Goal: Information Seeking & Learning: Learn about a topic

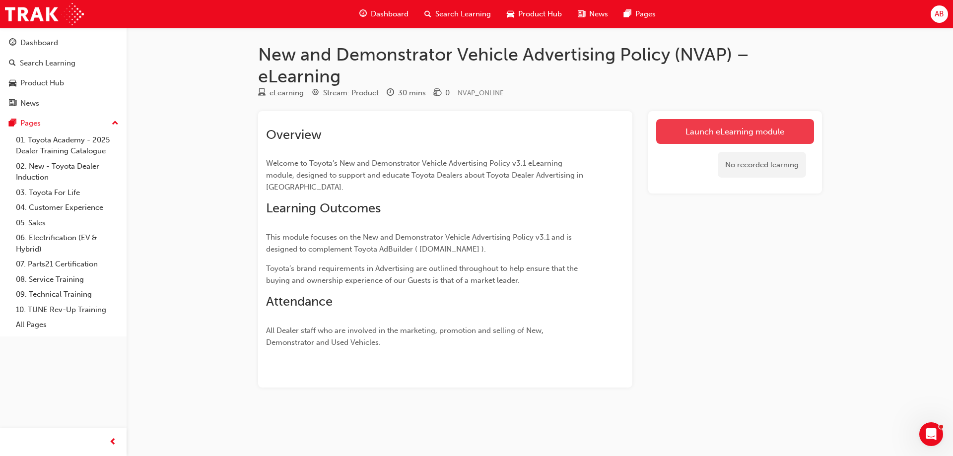
click at [739, 135] on link "Launch eLearning module" at bounding box center [735, 131] width 158 height 25
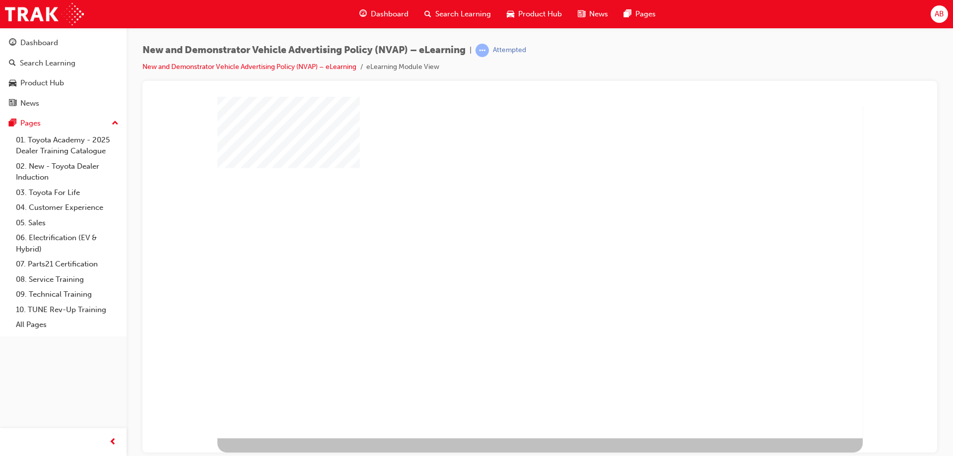
click at [513, 240] on div "play" at bounding box center [513, 240] width 0 height 0
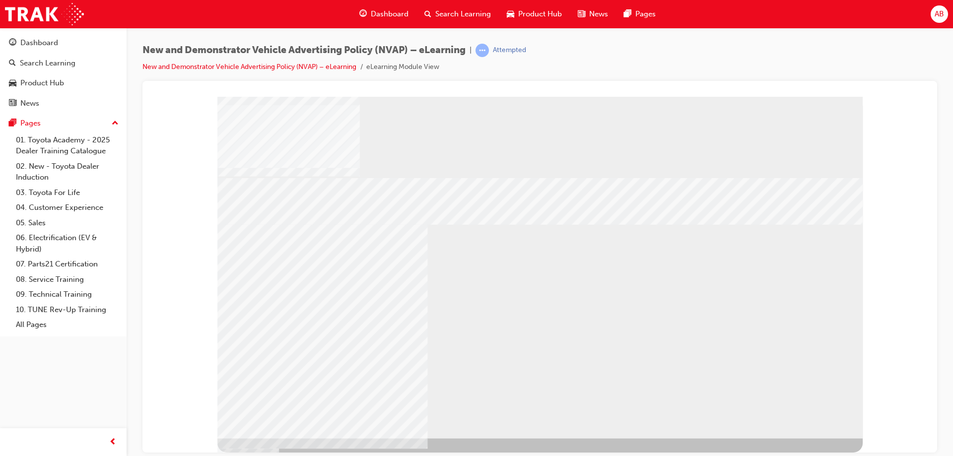
drag, startPoint x: 305, startPoint y: 257, endPoint x: 321, endPoint y: 254, distance: 16.2
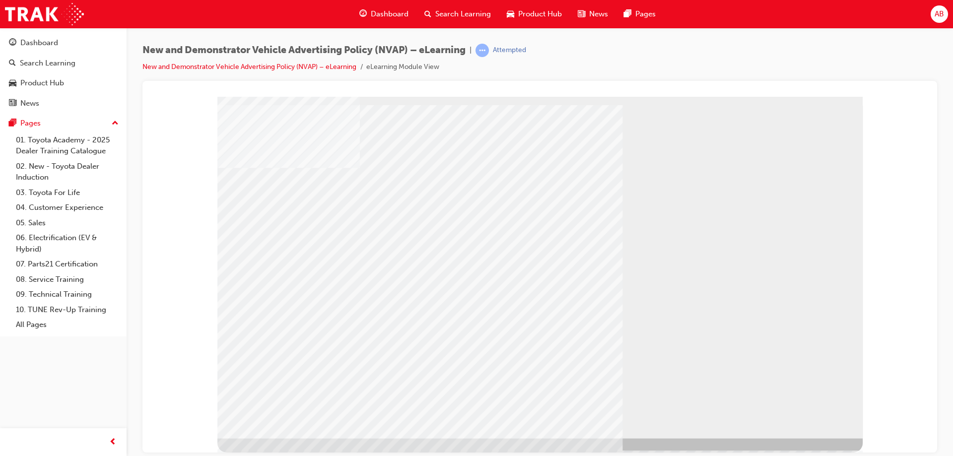
drag, startPoint x: 310, startPoint y: 288, endPoint x: 325, endPoint y: 300, distance: 19.5
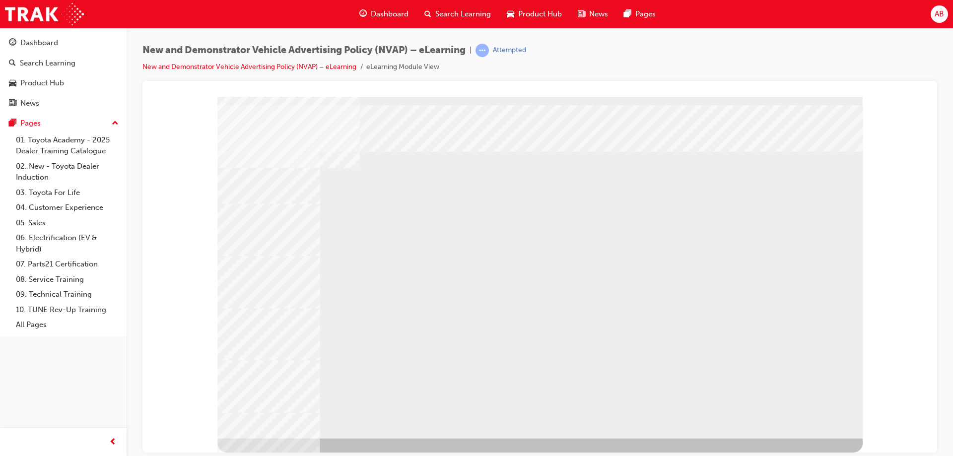
drag, startPoint x: 321, startPoint y: 325, endPoint x: 322, endPoint y: 367, distance: 41.7
click at [322, 367] on div "multistate" at bounding box center [539, 267] width 645 height 342
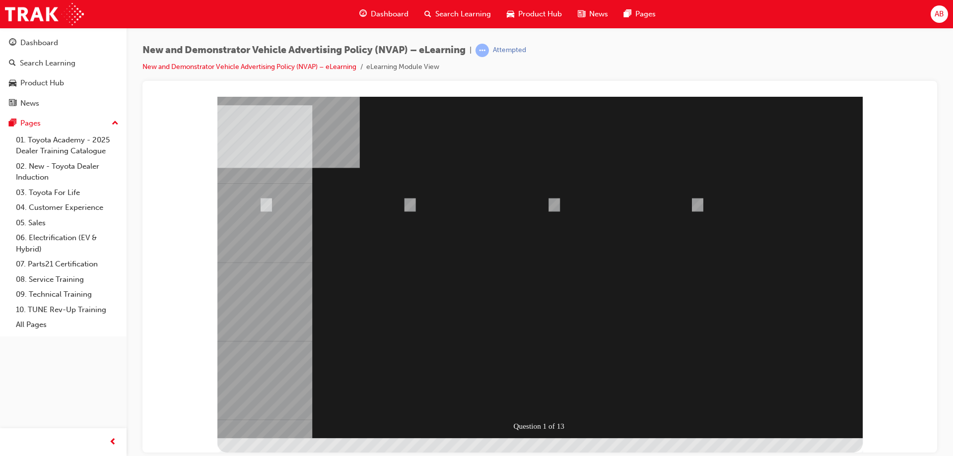
radio input "true"
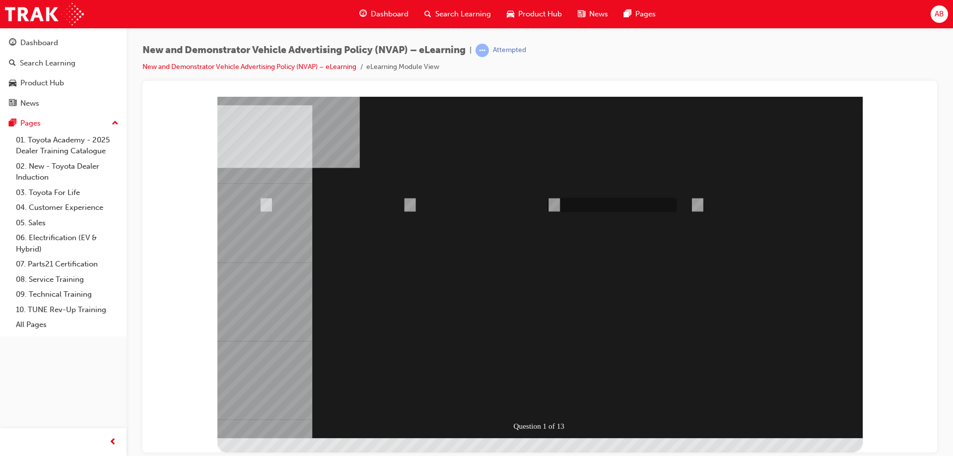
radio input "true"
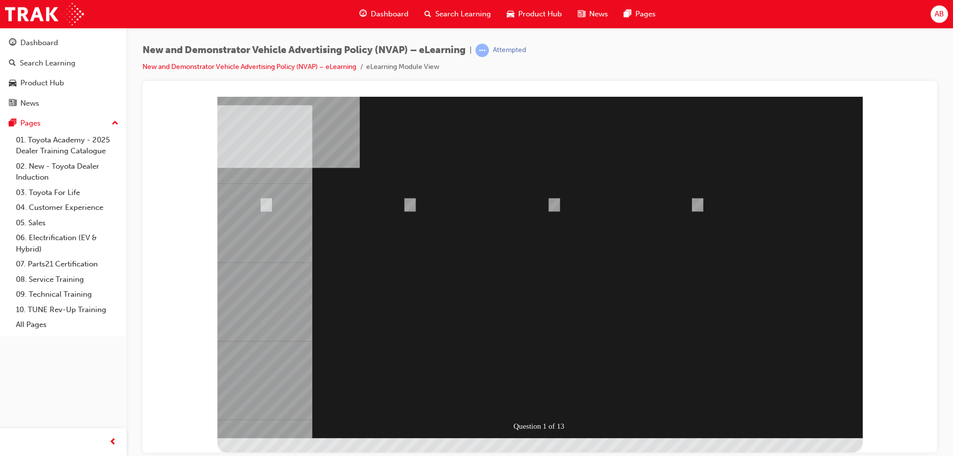
click at [556, 206] on div at bounding box center [539, 267] width 645 height 342
radio input "true"
click at [536, 397] on div at bounding box center [539, 267] width 645 height 342
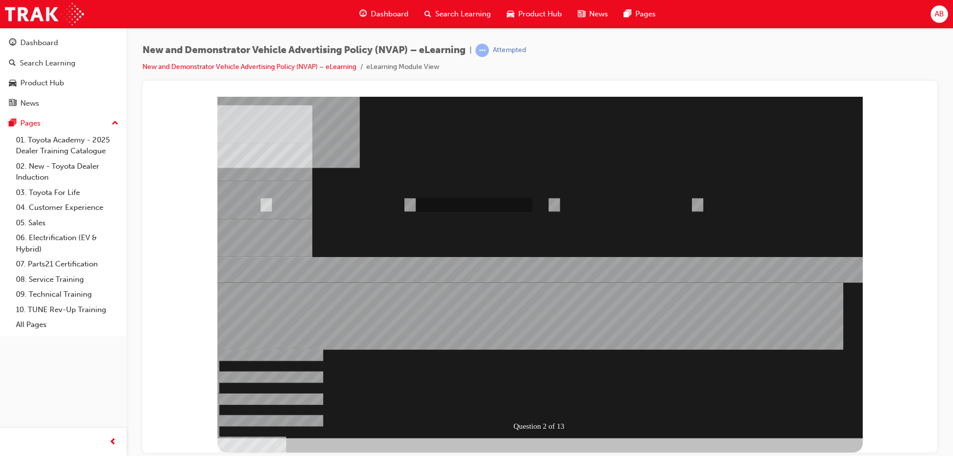
radio input "true"
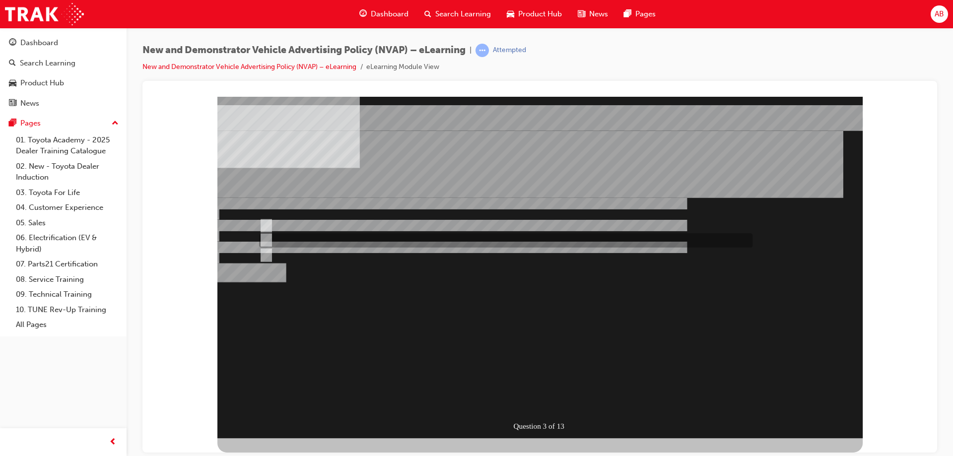
radio input "true"
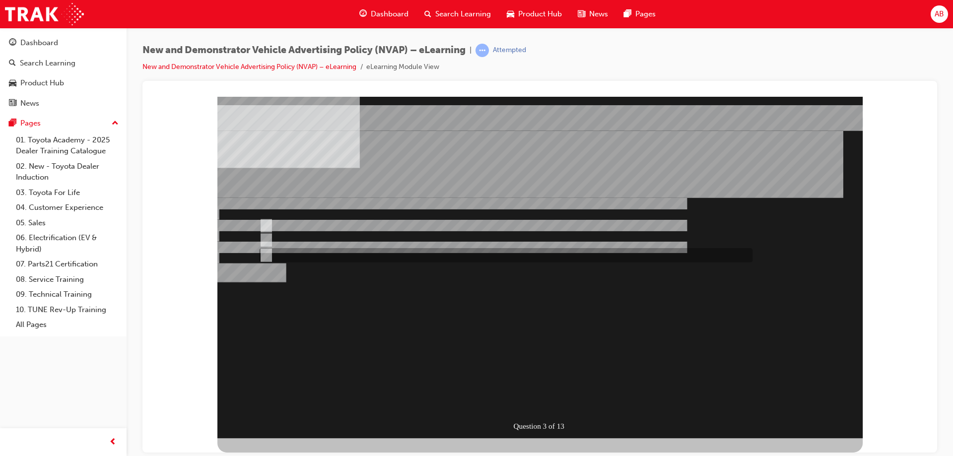
radio input "true"
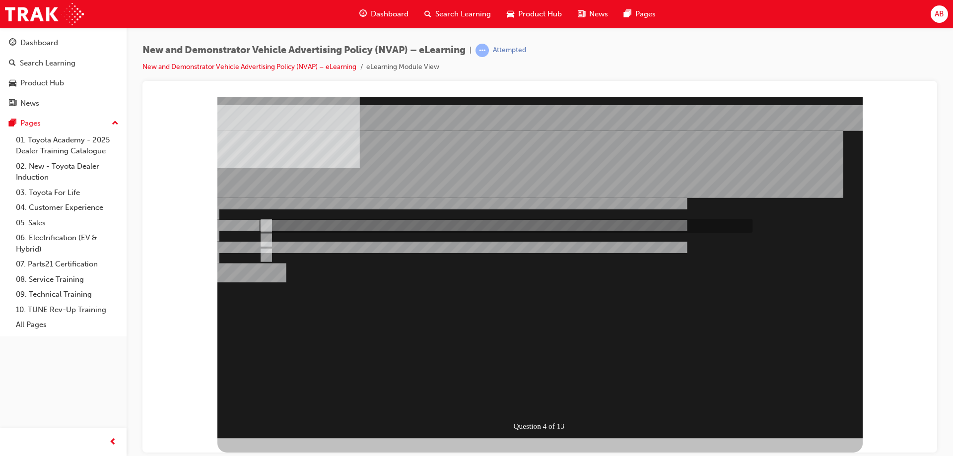
radio input "true"
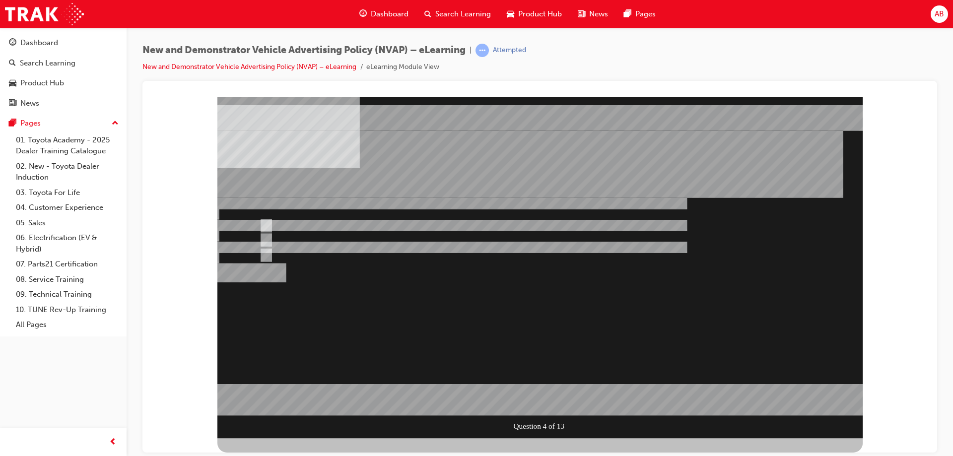
click at [264, 255] on div at bounding box center [539, 267] width 645 height 342
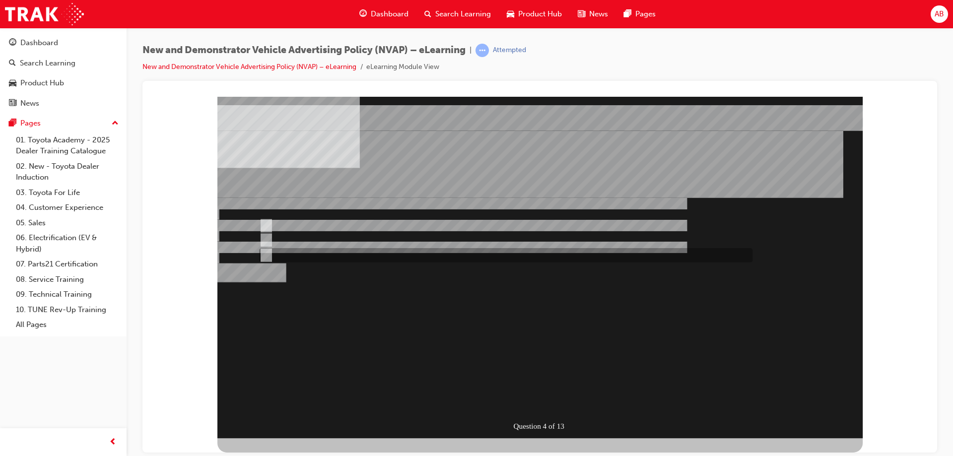
drag, startPoint x: 274, startPoint y: 253, endPoint x: 258, endPoint y: 257, distance: 17.0
radio input "false"
radio input "true"
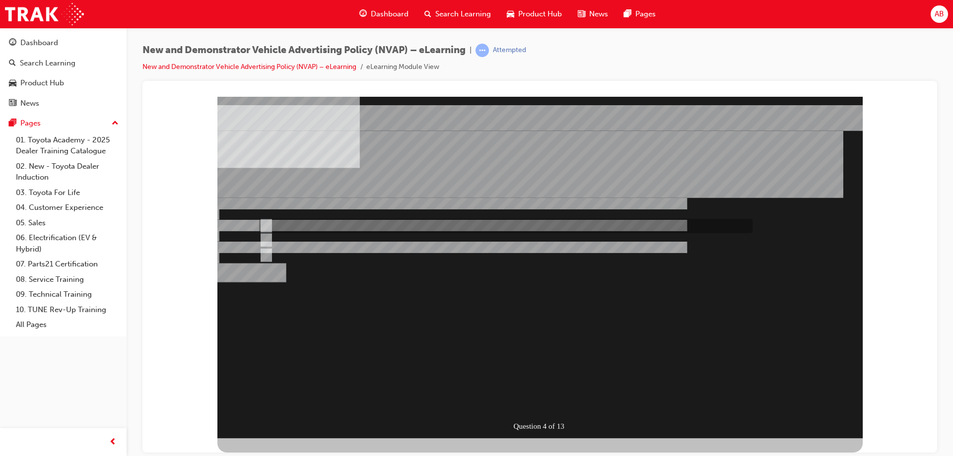
radio input "true"
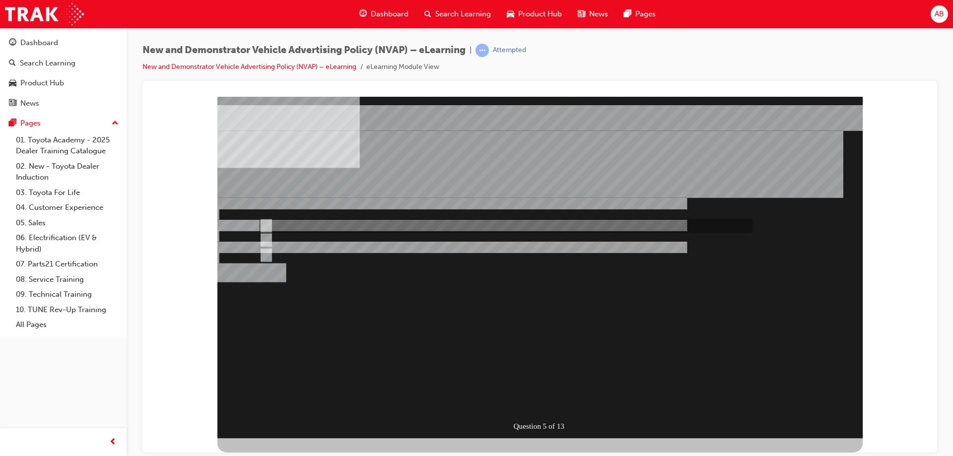
radio input "true"
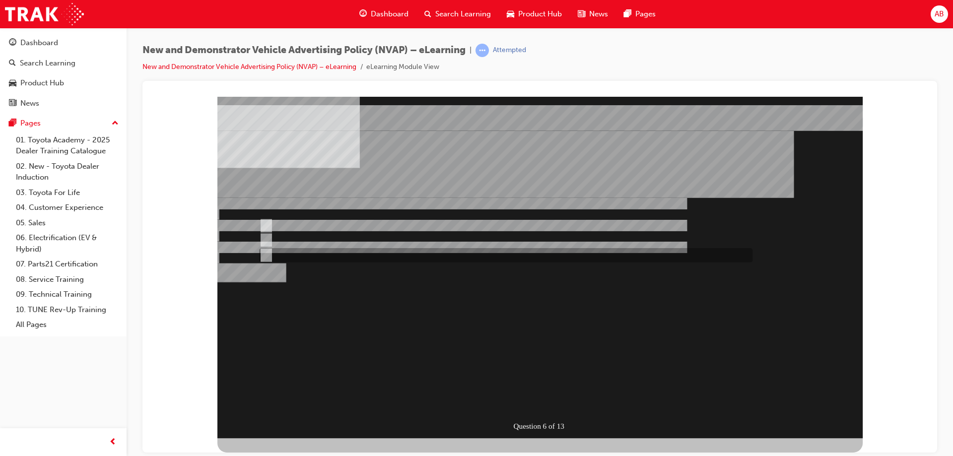
drag, startPoint x: 265, startPoint y: 254, endPoint x: 315, endPoint y: 282, distance: 56.9
radio input "true"
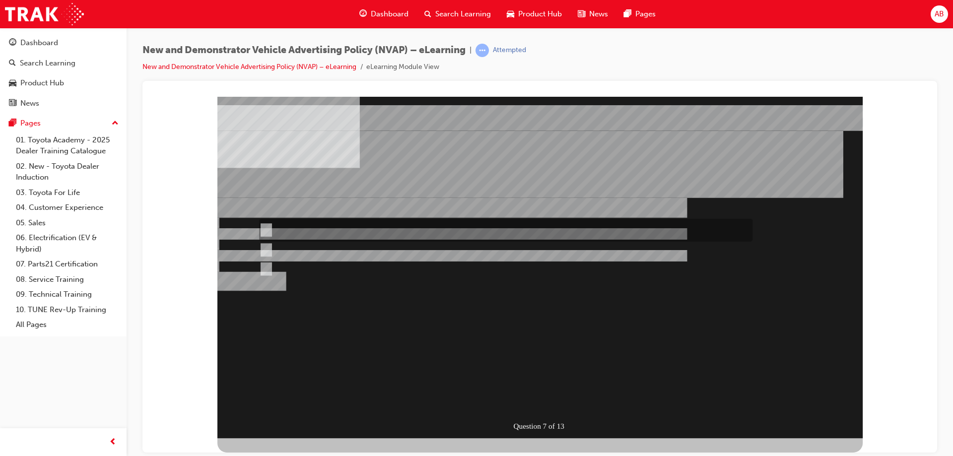
radio input "true"
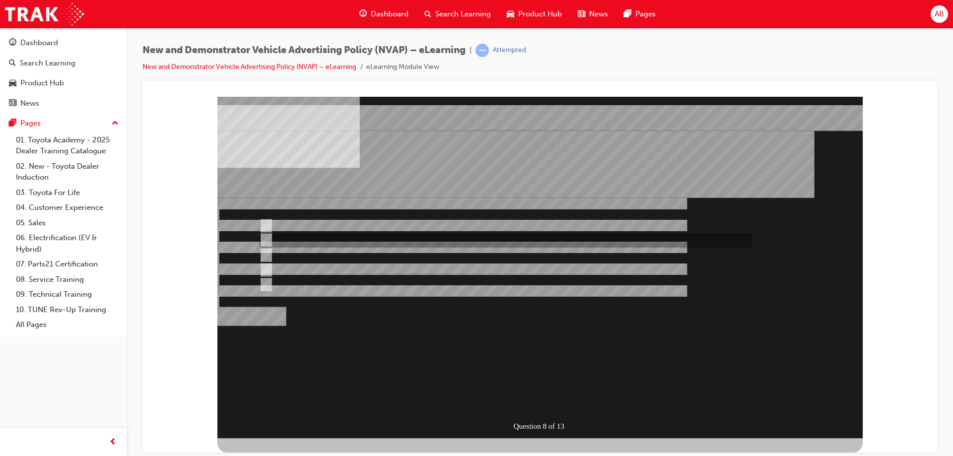
checkbox input "true"
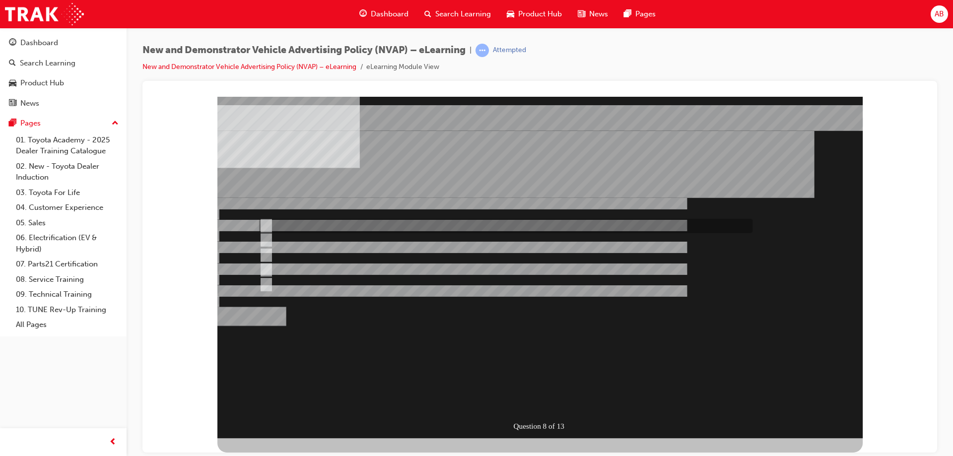
checkbox input "true"
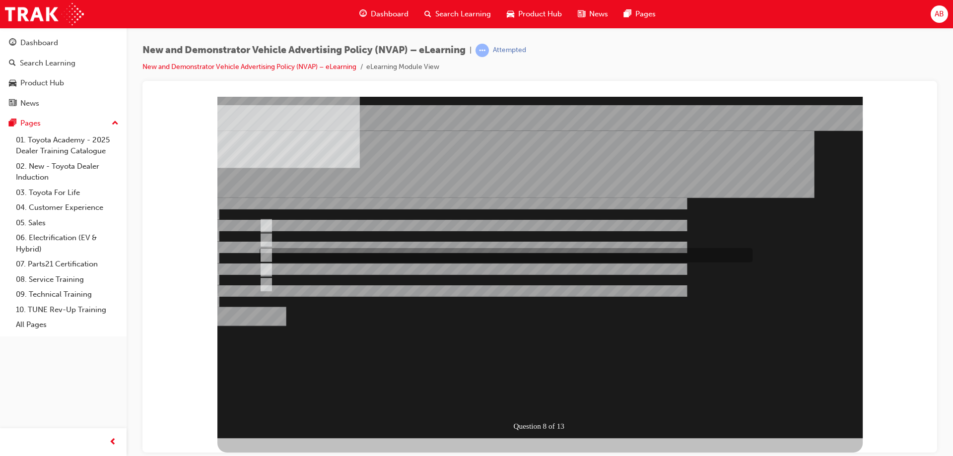
checkbox input "true"
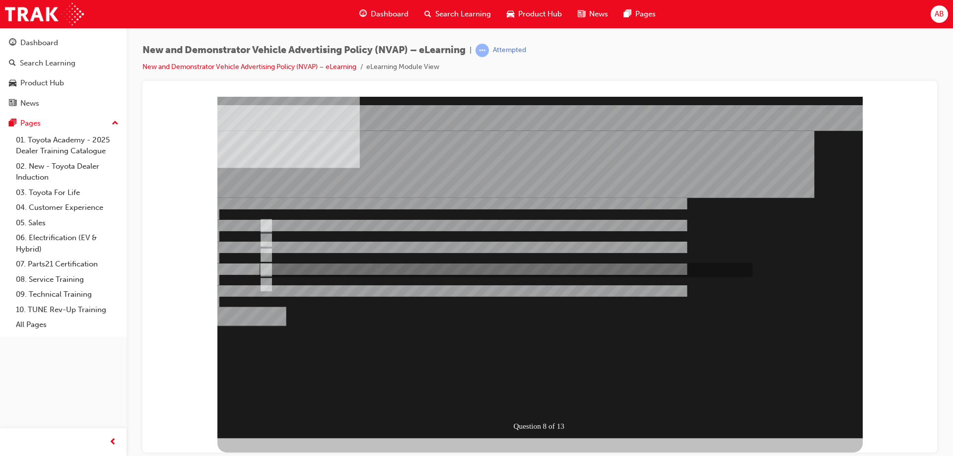
checkbox input "true"
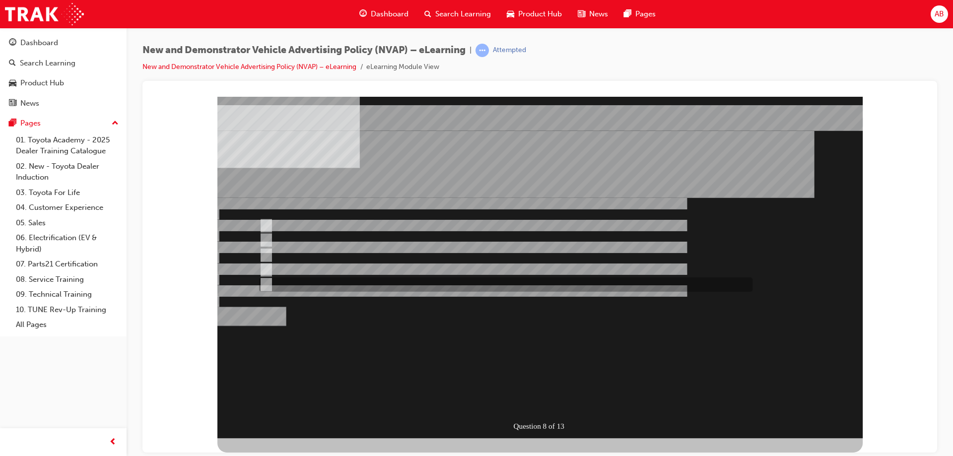
checkbox input "false"
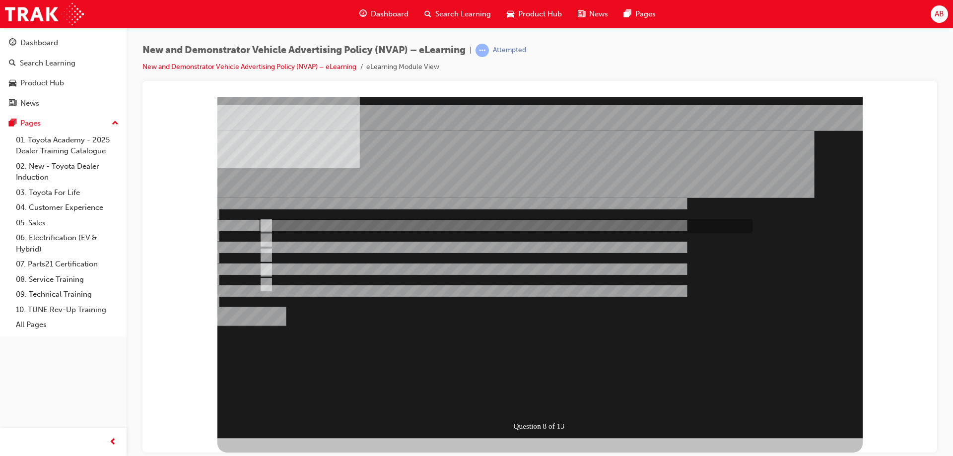
checkbox input "false"
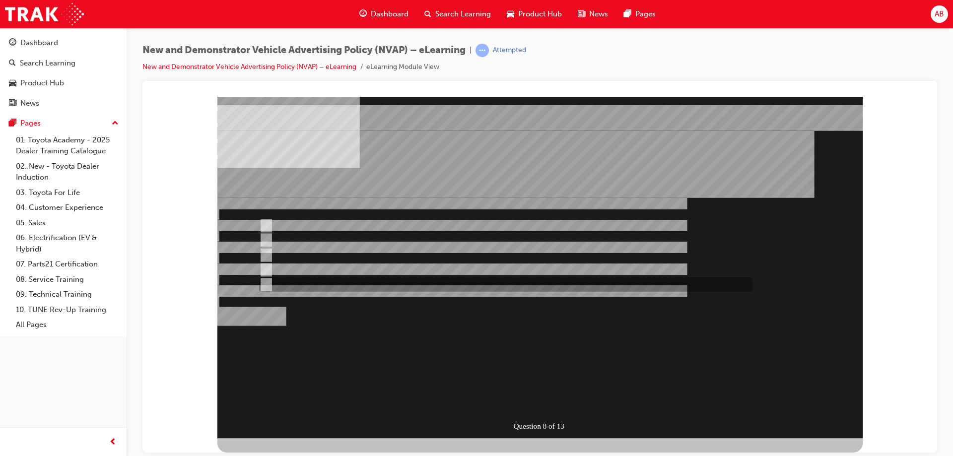
checkbox input "true"
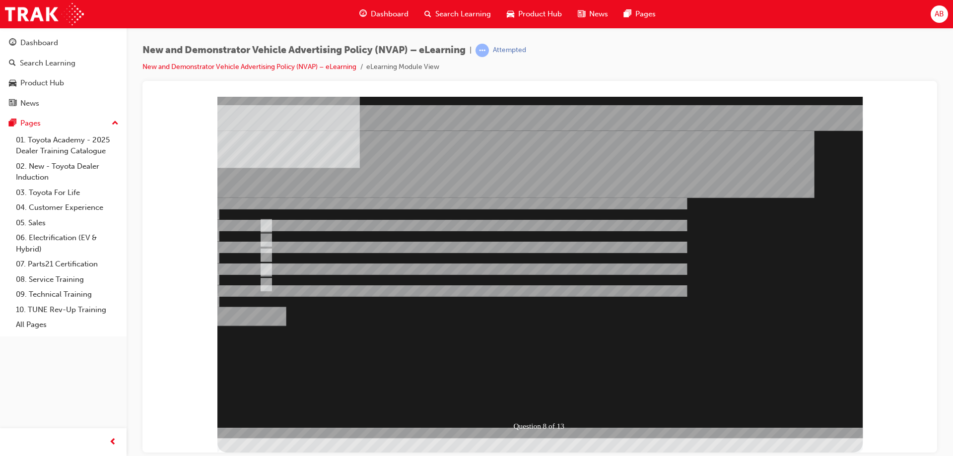
click at [276, 221] on div at bounding box center [539, 267] width 645 height 342
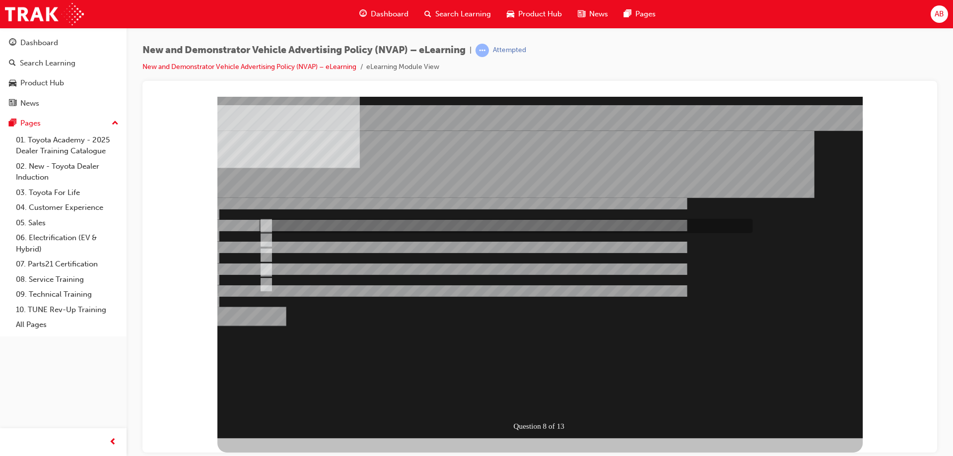
checkbox input "true"
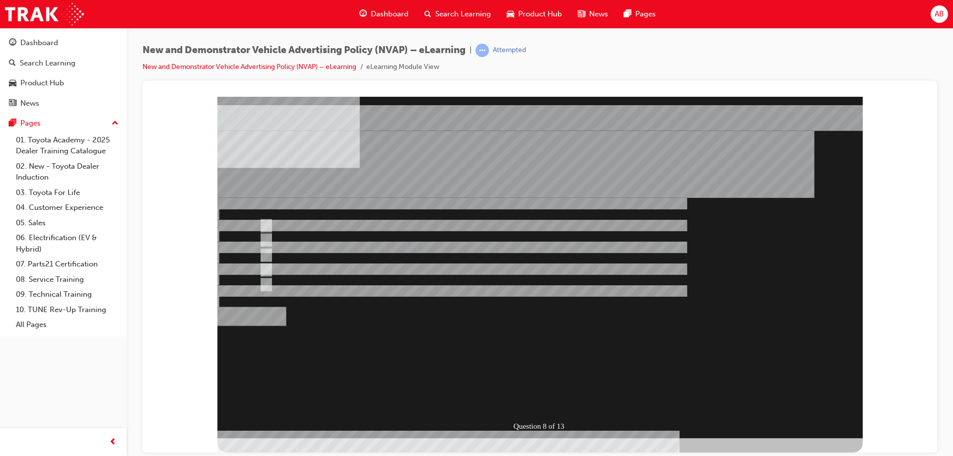
click at [542, 401] on div at bounding box center [539, 267] width 645 height 342
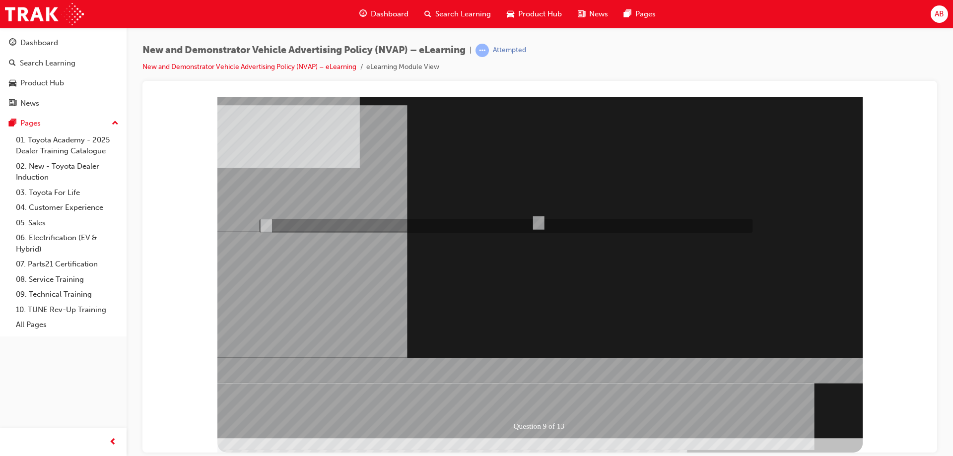
radio input "true"
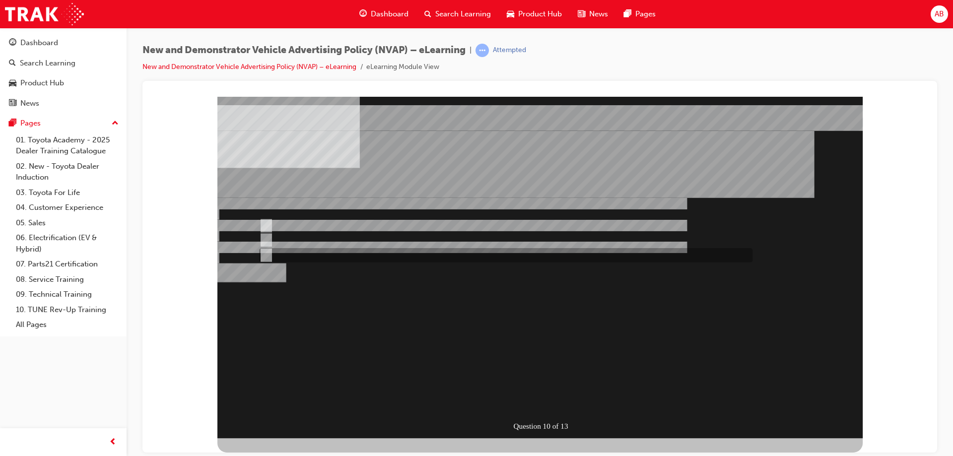
radio input "true"
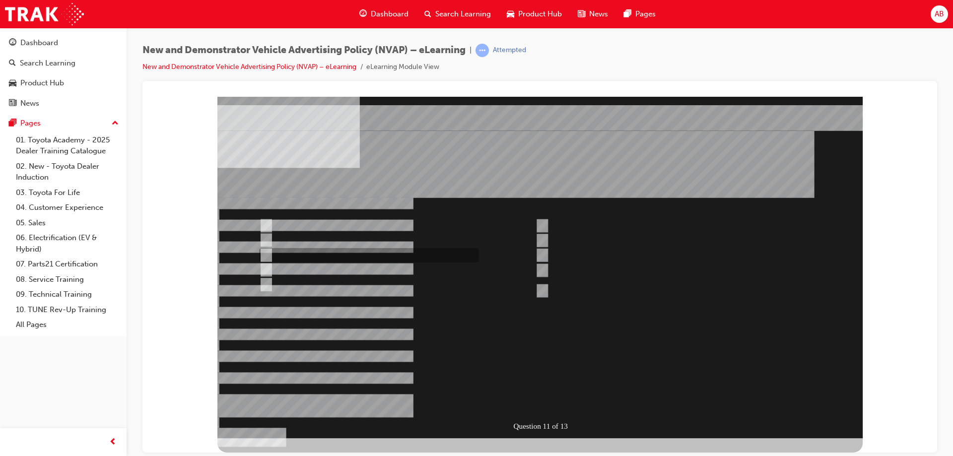
checkbox input "true"
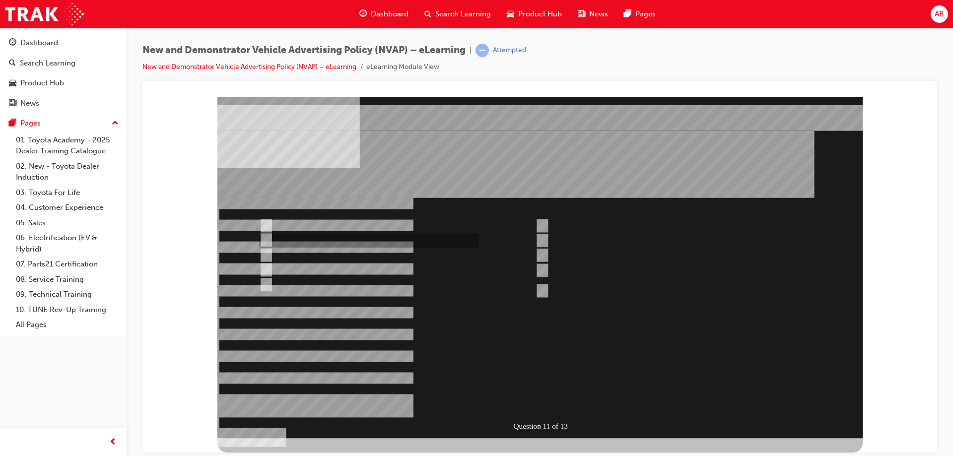
checkbox input "true"
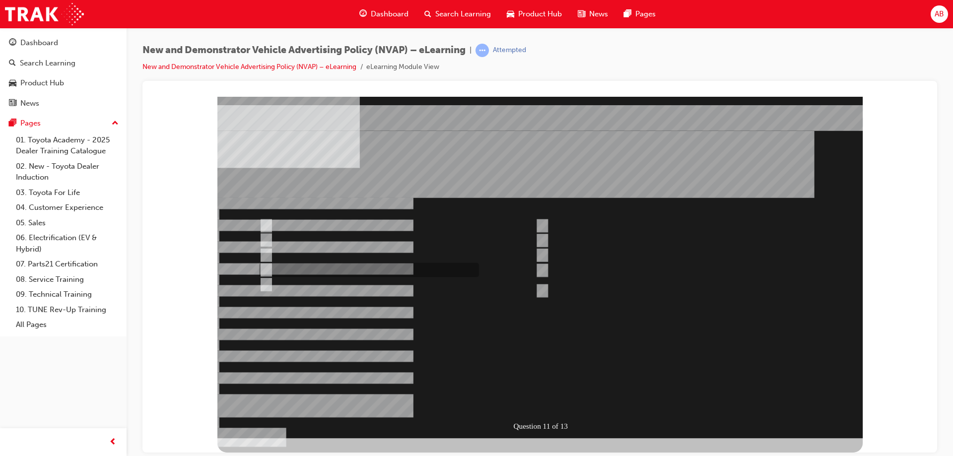
checkbox input "true"
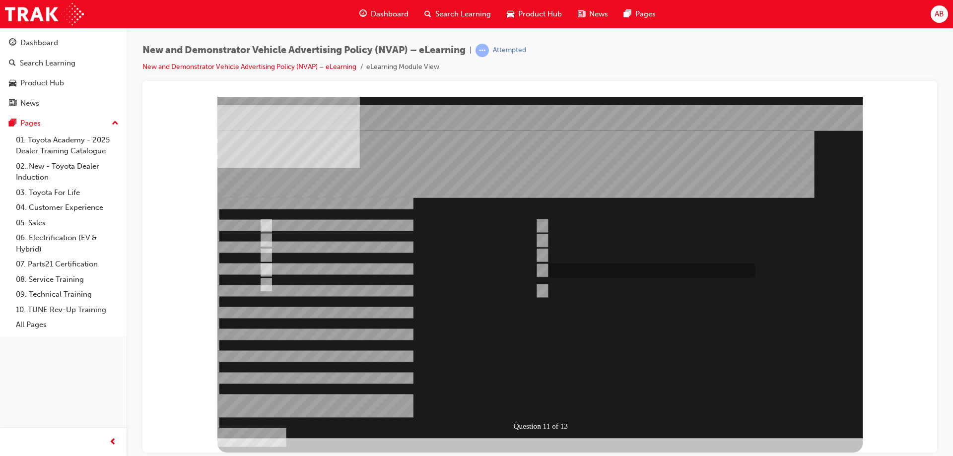
checkbox input "true"
click at [541, 288] on div at bounding box center [539, 267] width 645 height 342
checkbox input "true"
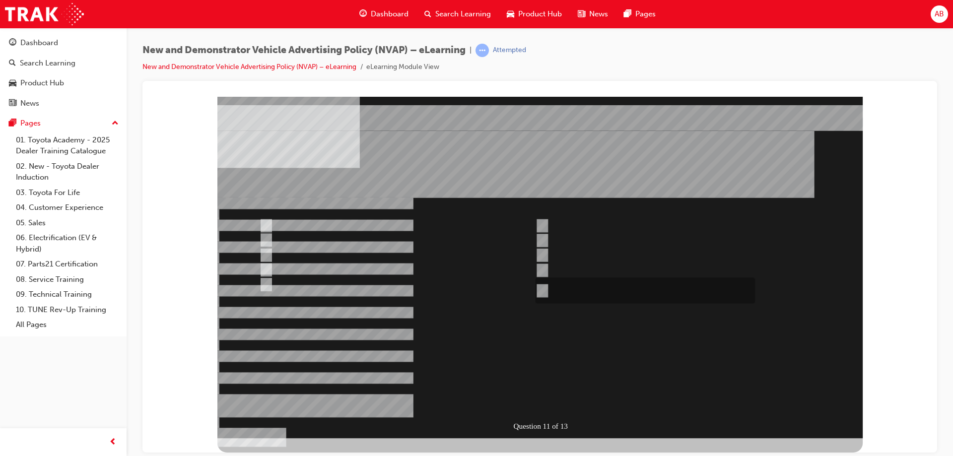
checkbox input "true"
click at [546, 407] on div at bounding box center [539, 267] width 645 height 342
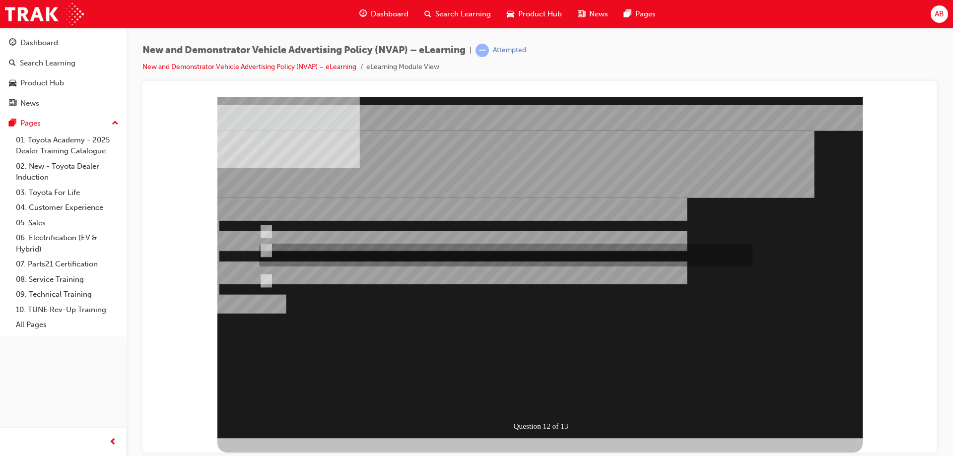
radio input "true"
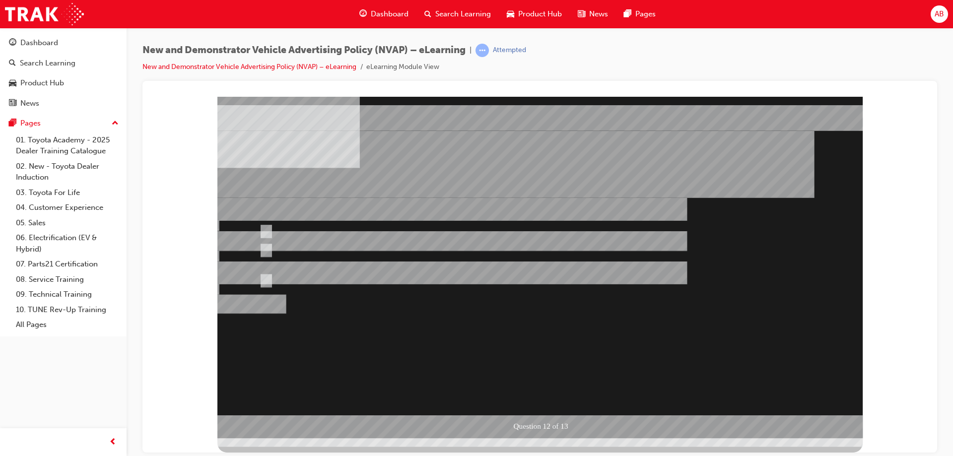
click at [271, 233] on div at bounding box center [539, 267] width 645 height 342
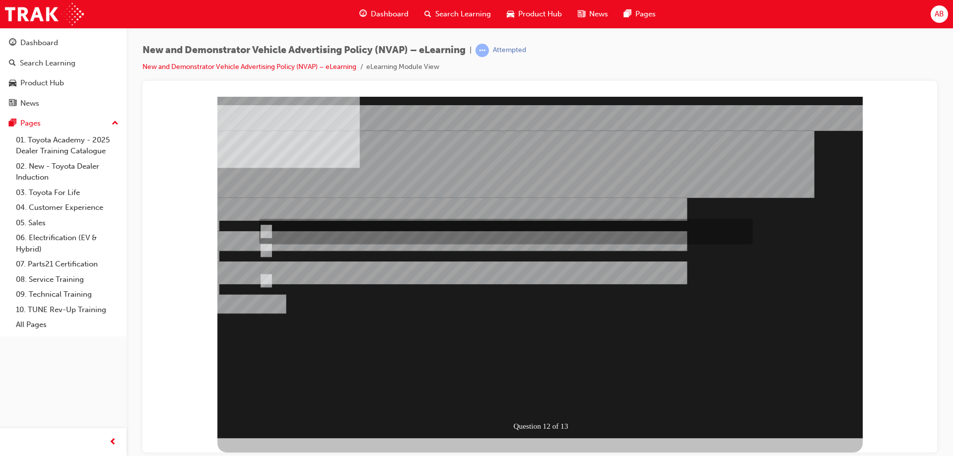
radio input "true"
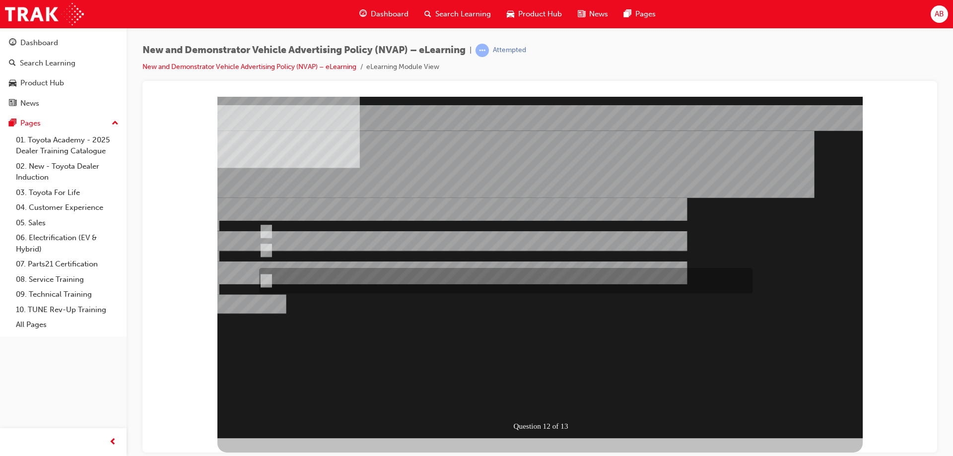
radio input "true"
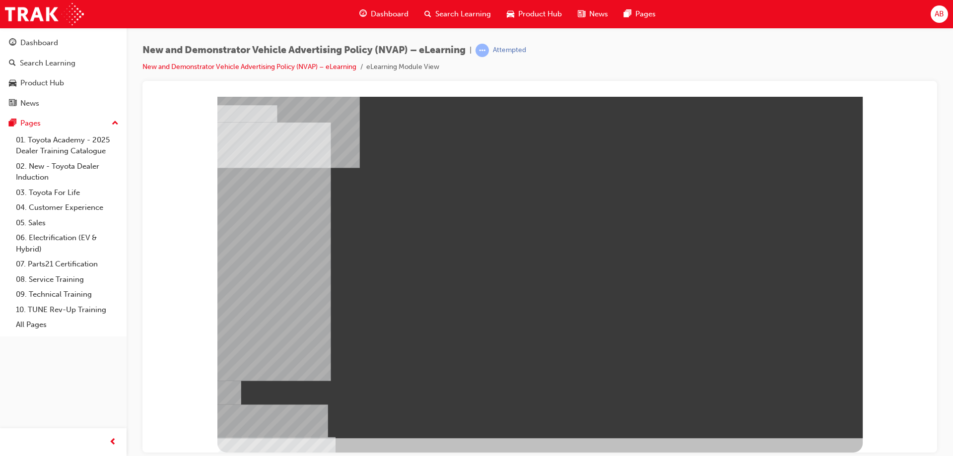
drag, startPoint x: 603, startPoint y: 298, endPoint x: 739, endPoint y: 331, distance: 140.4
click at [739, 331] on div at bounding box center [539, 267] width 645 height 342
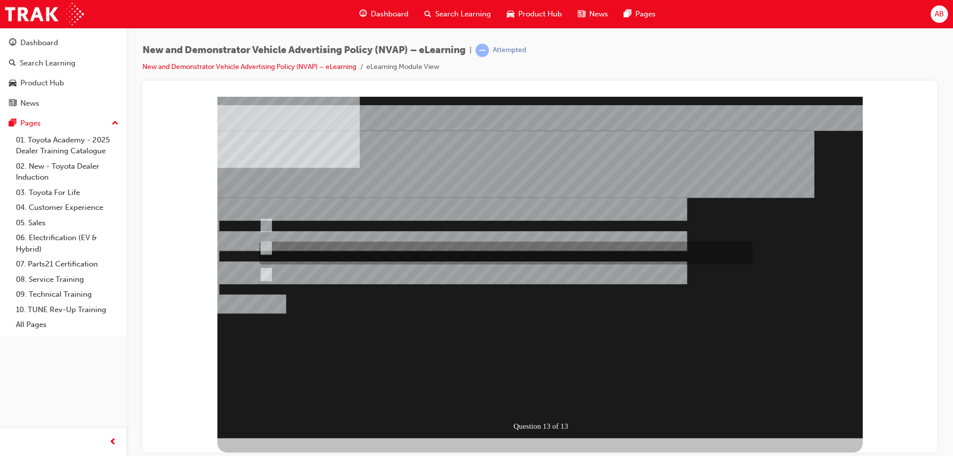
radio input "true"
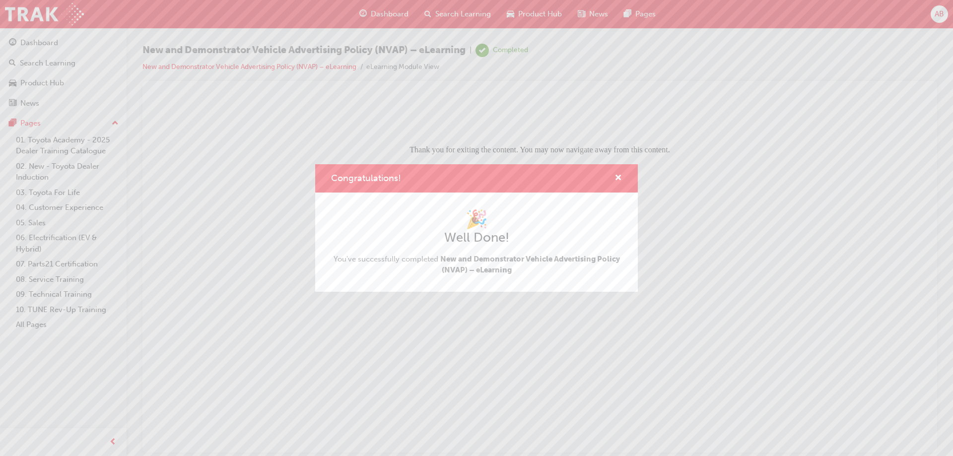
drag, startPoint x: 768, startPoint y: 398, endPoint x: 618, endPoint y: 300, distance: 179.4
click at [768, 398] on div "Congratulations! 🎉 Well Done! You've successfully completed New and Demonstrato…" at bounding box center [476, 228] width 953 height 456
